Goal: Task Accomplishment & Management: Use online tool/utility

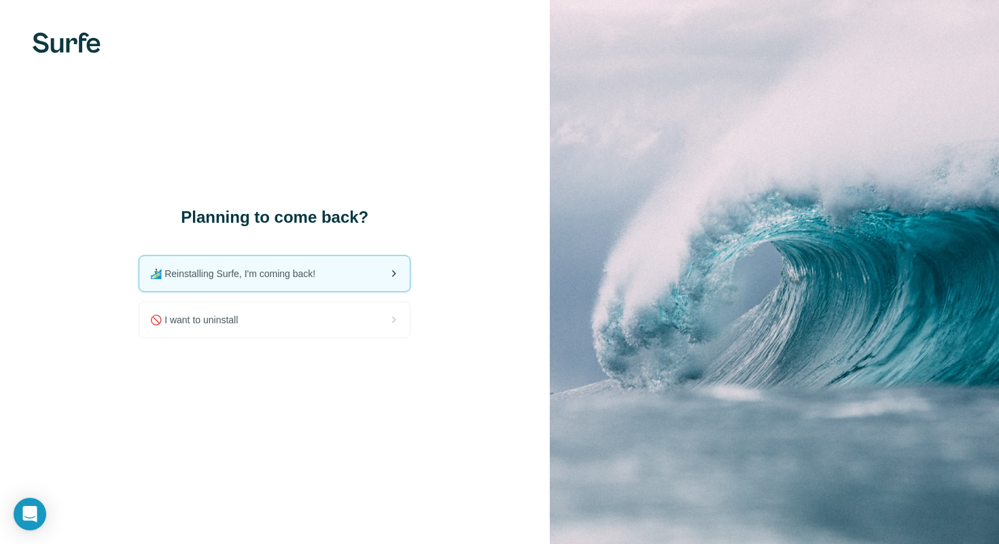
click at [287, 277] on span "🏄🏻‍♂️ Reinstalling Surfe, I'm coming back!" at bounding box center [238, 274] width 176 height 14
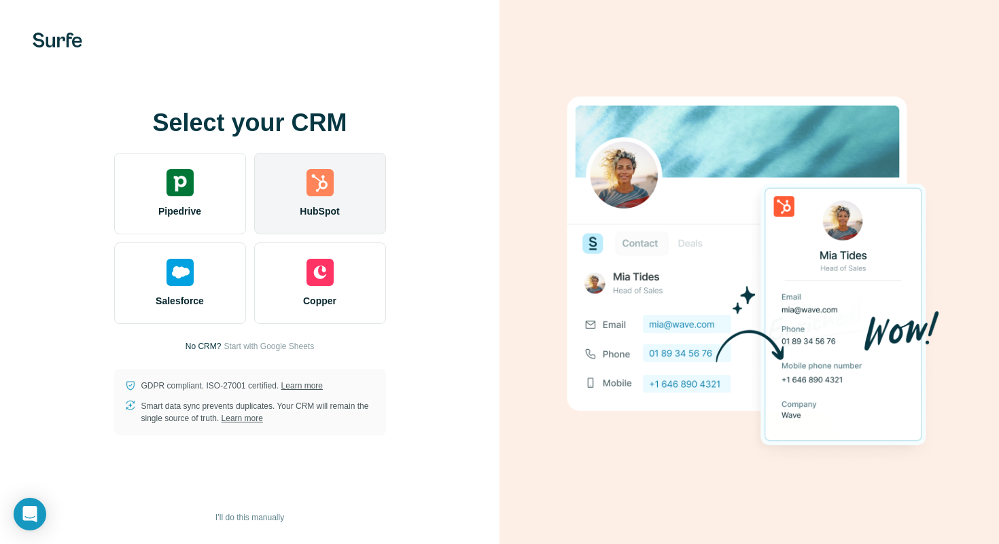
click at [323, 183] on img at bounding box center [319, 182] width 27 height 27
